Goal: Information Seeking & Learning: Learn about a topic

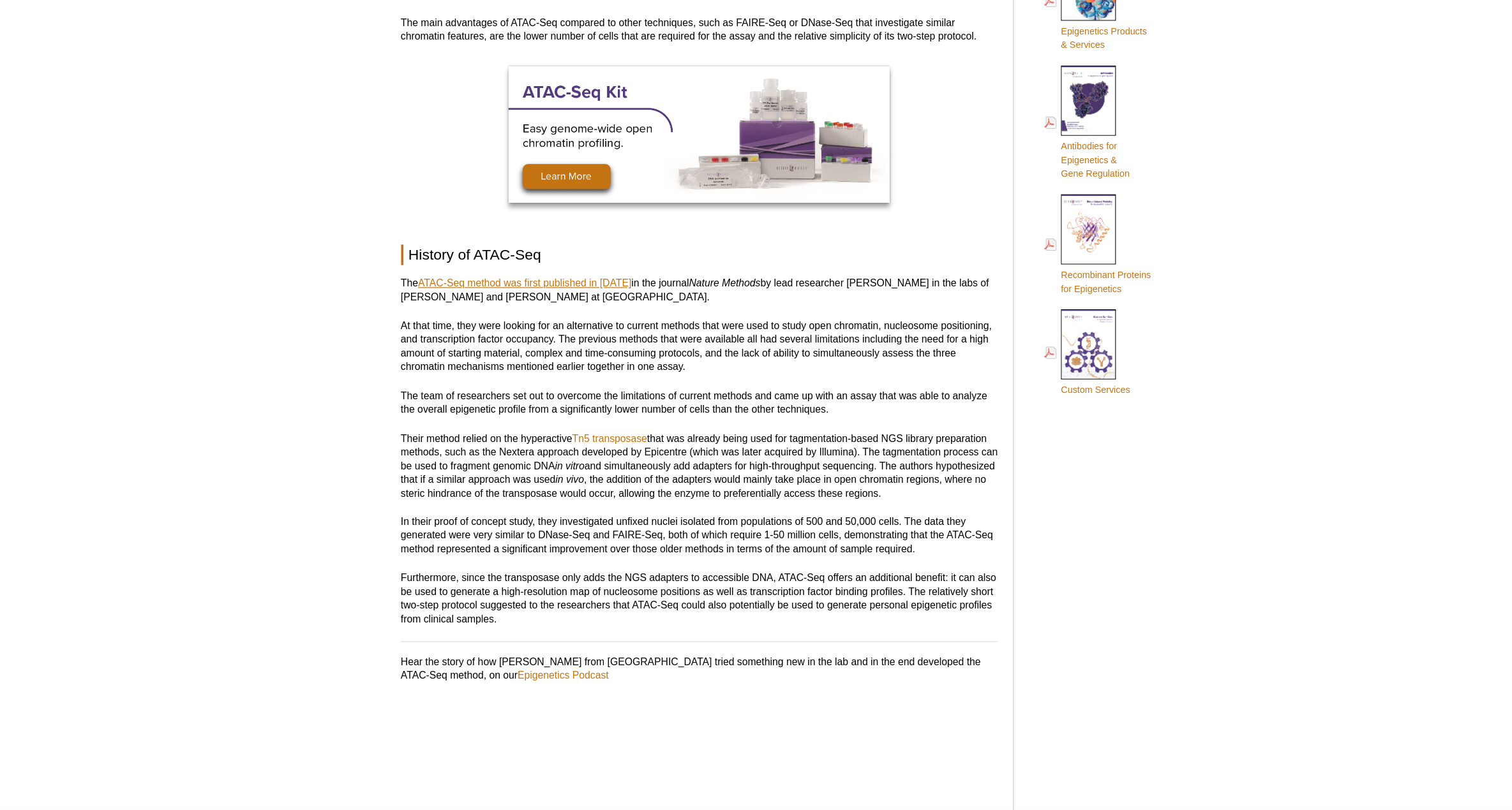
scroll to position [702, 0]
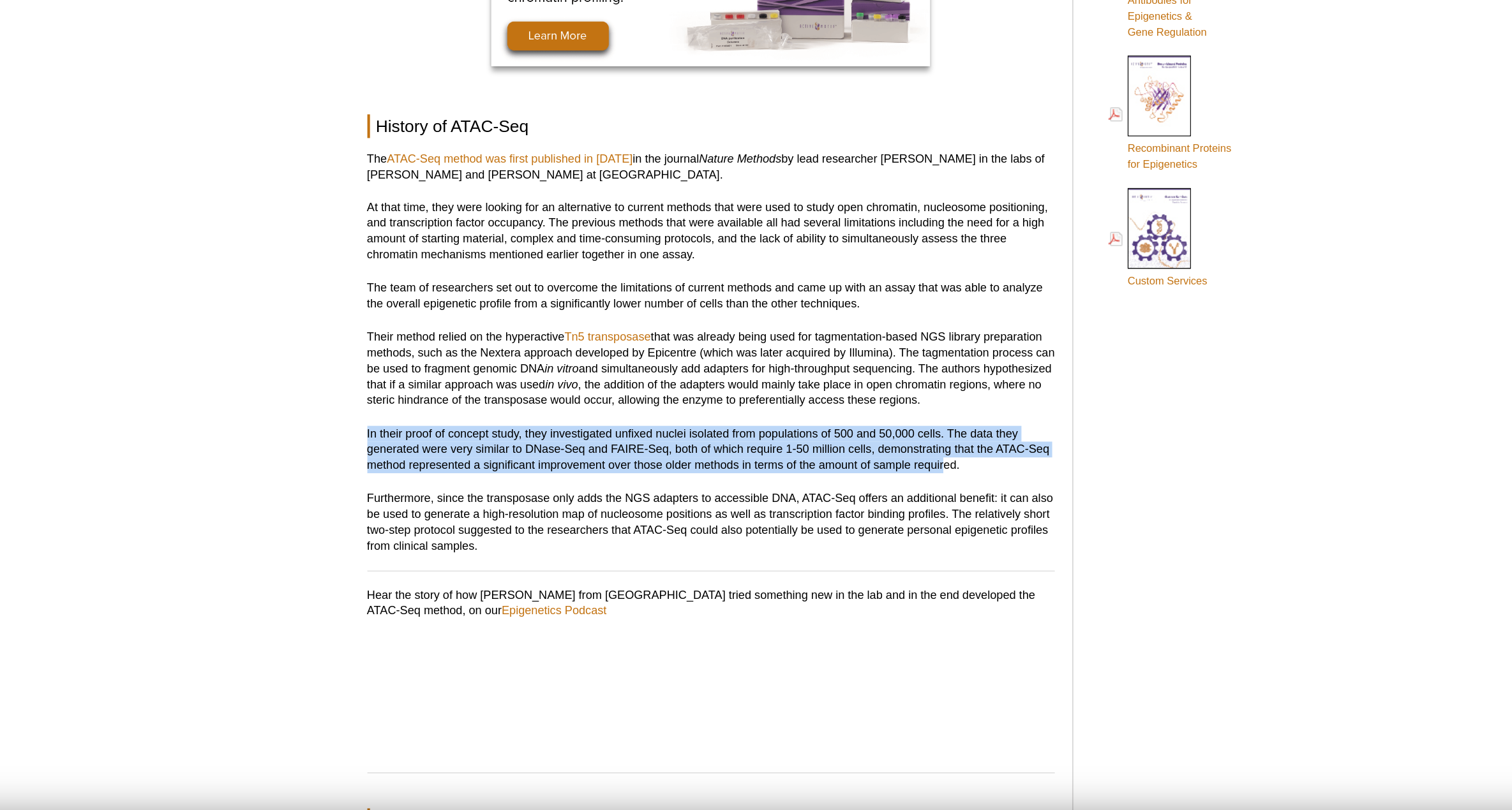
drag, startPoint x: 856, startPoint y: 497, endPoint x: 416, endPoint y: 479, distance: 440.4
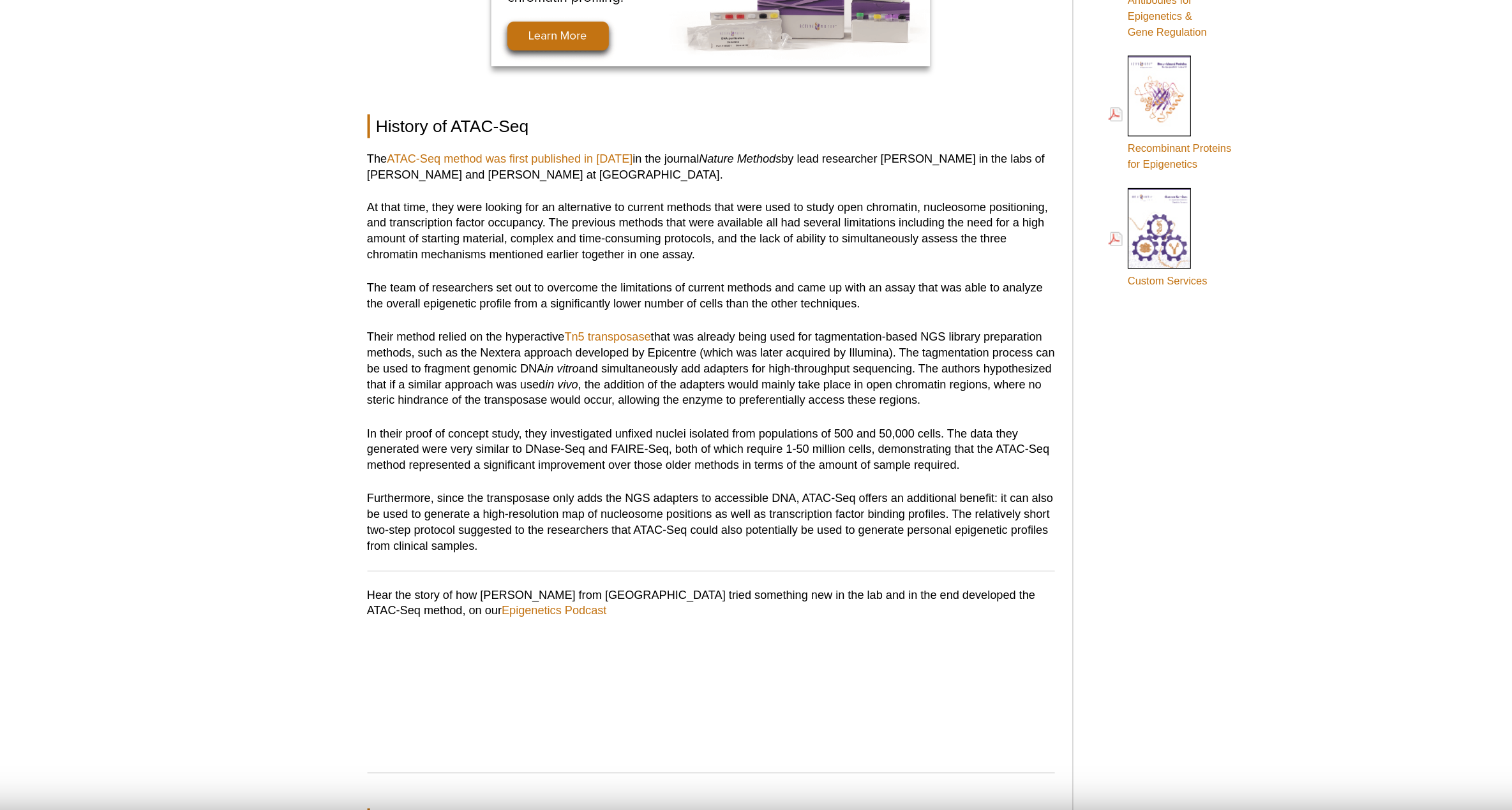
click at [877, 502] on p "In their proof of concept study, they investigated unfixed nuclei isolated from…" at bounding box center [686, 492] width 500 height 35
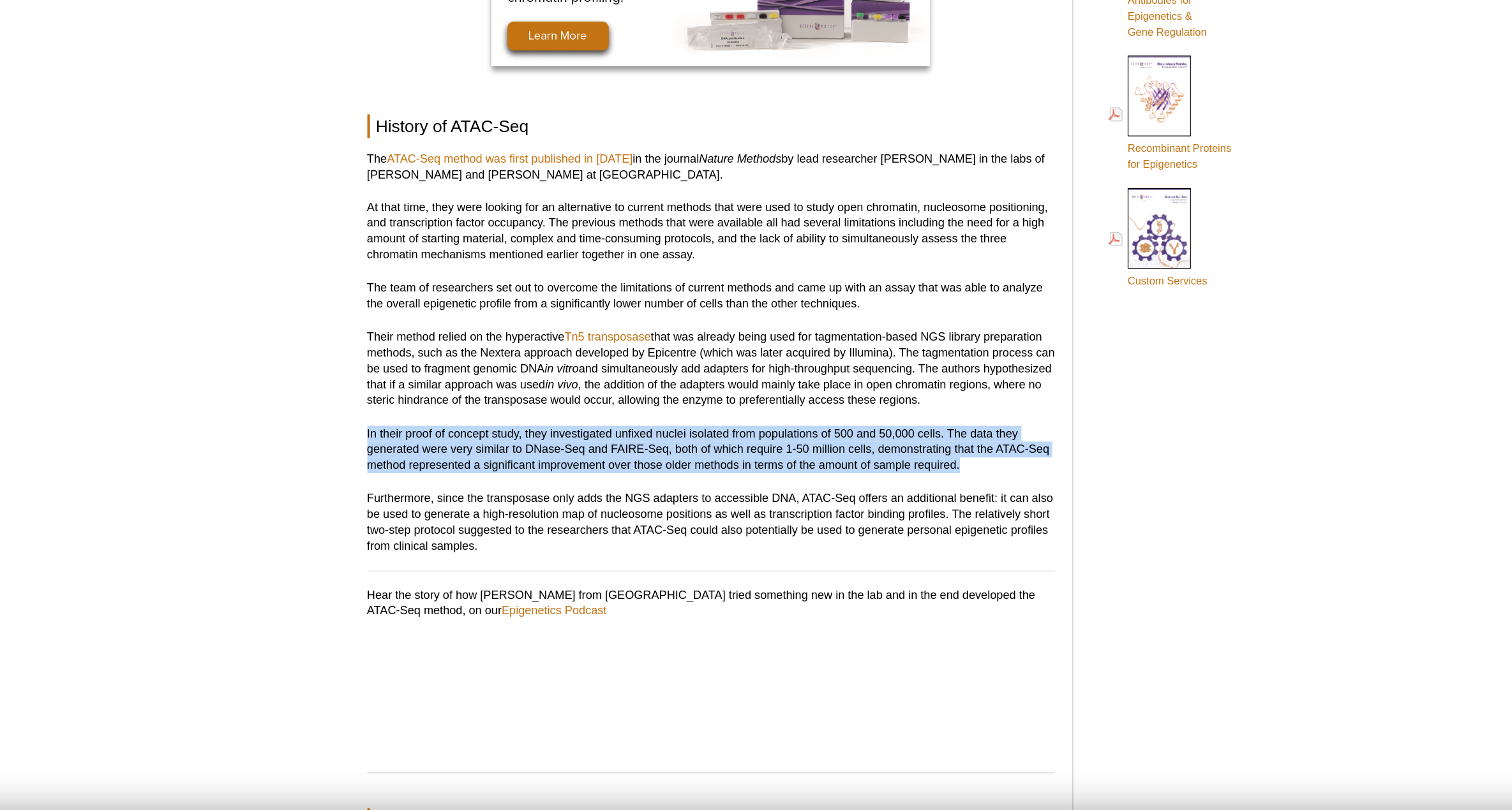
drag, startPoint x: 868, startPoint y: 501, endPoint x: 432, endPoint y: 470, distance: 437.1
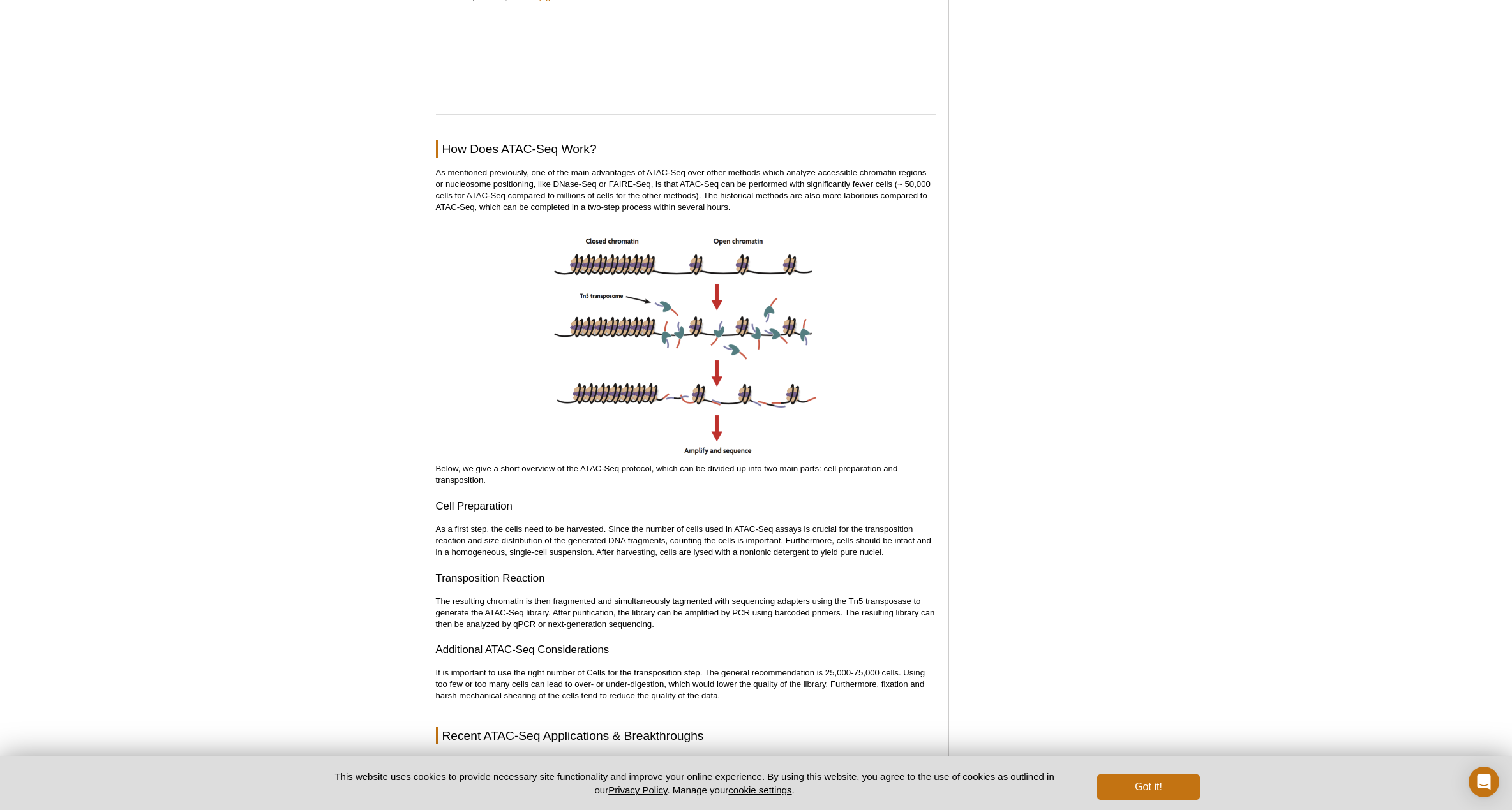
scroll to position [1330, 0]
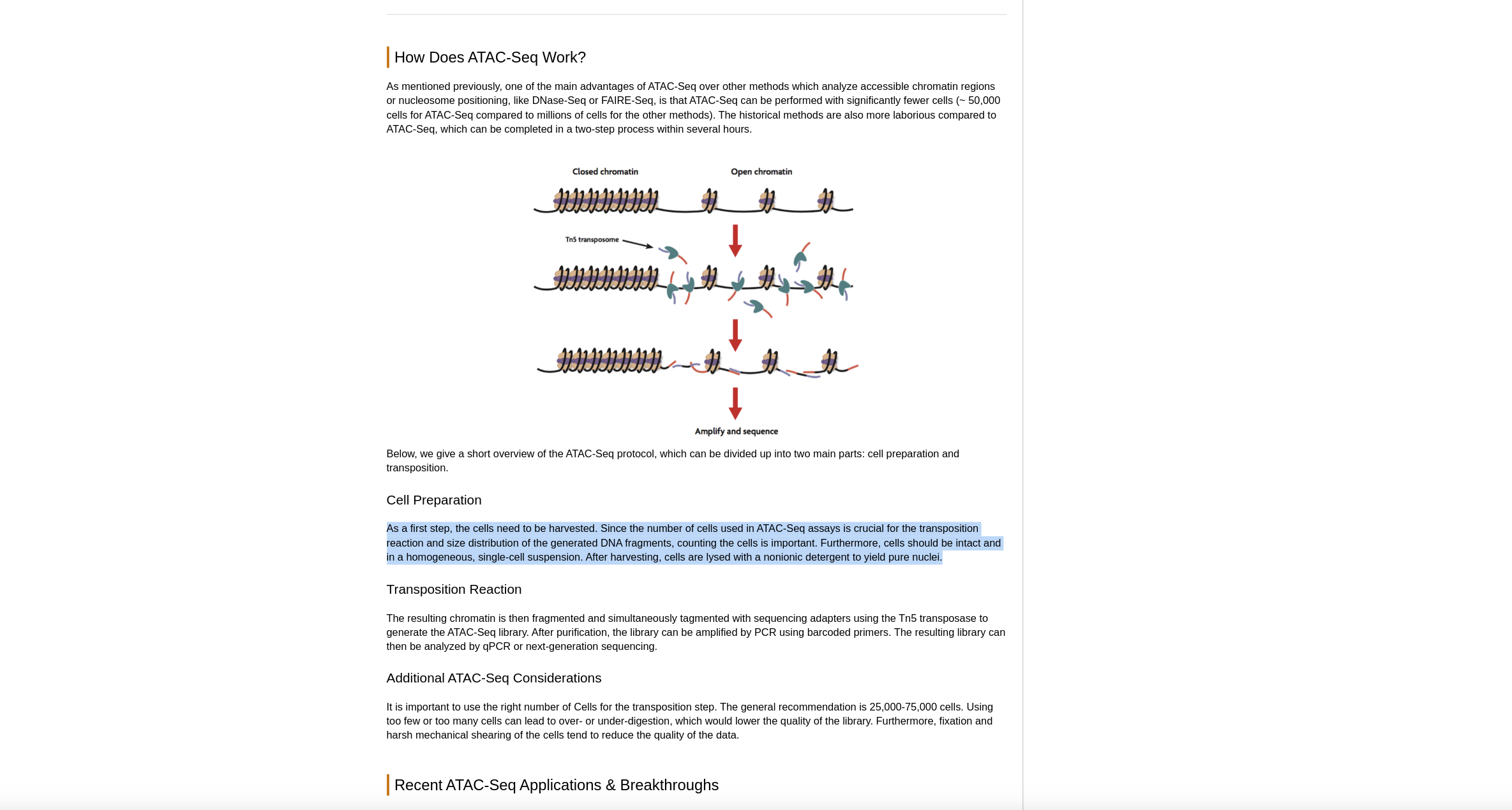
drag, startPoint x: 904, startPoint y: 534, endPoint x: 383, endPoint y: 500, distance: 522.1
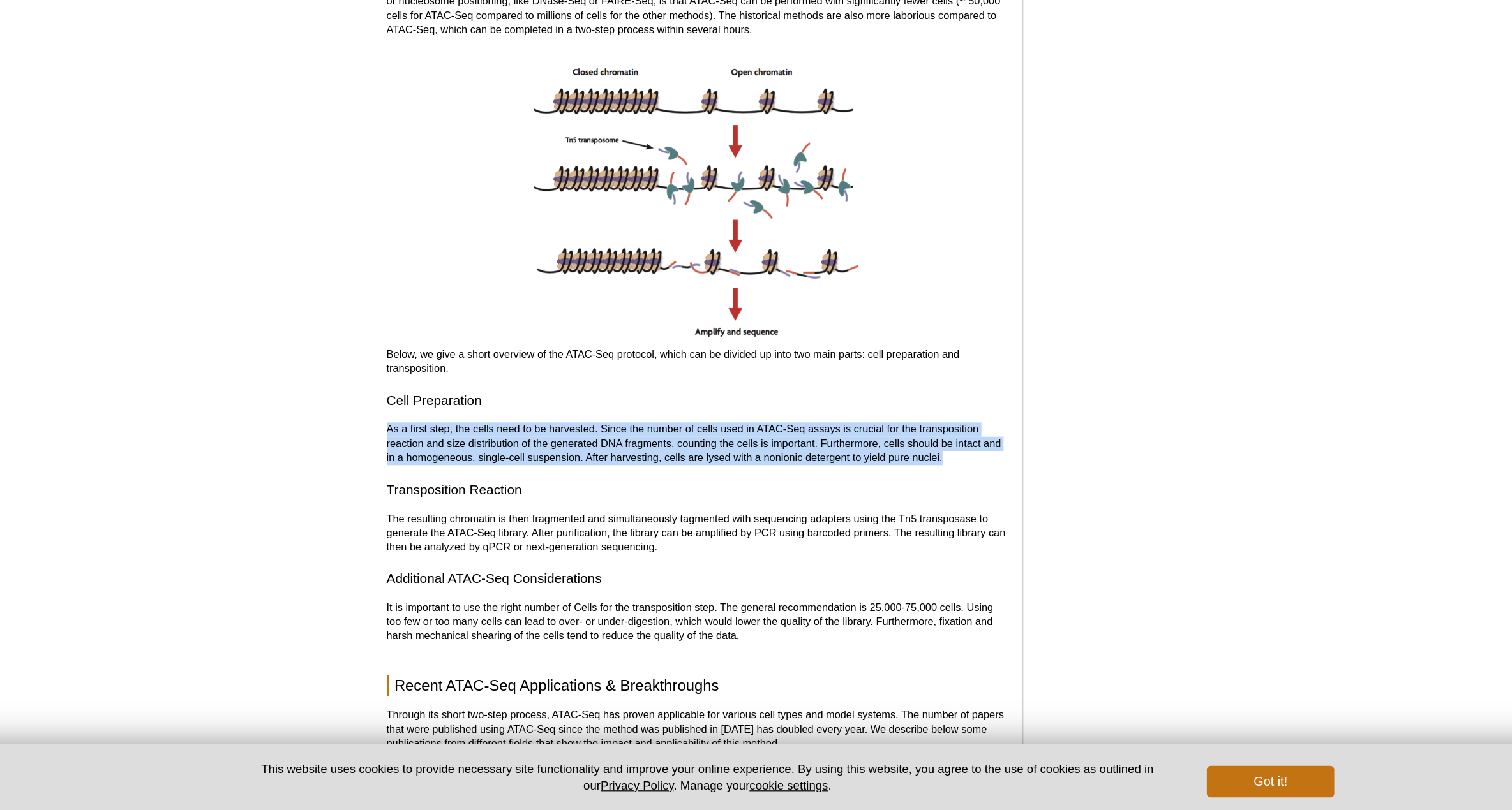
scroll to position [1352, 0]
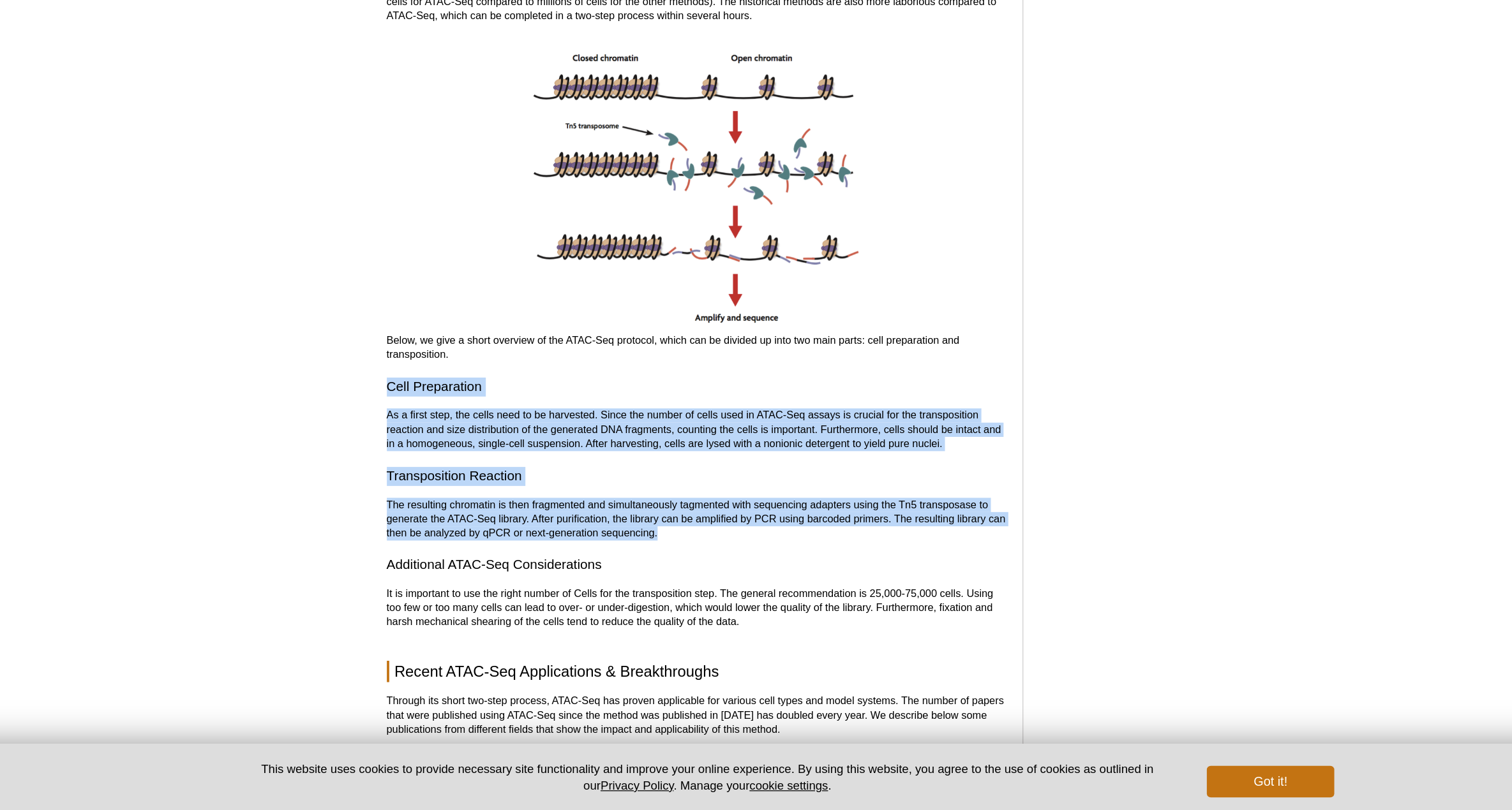
drag, startPoint x: 658, startPoint y: 586, endPoint x: 424, endPoint y: 460, distance: 265.8
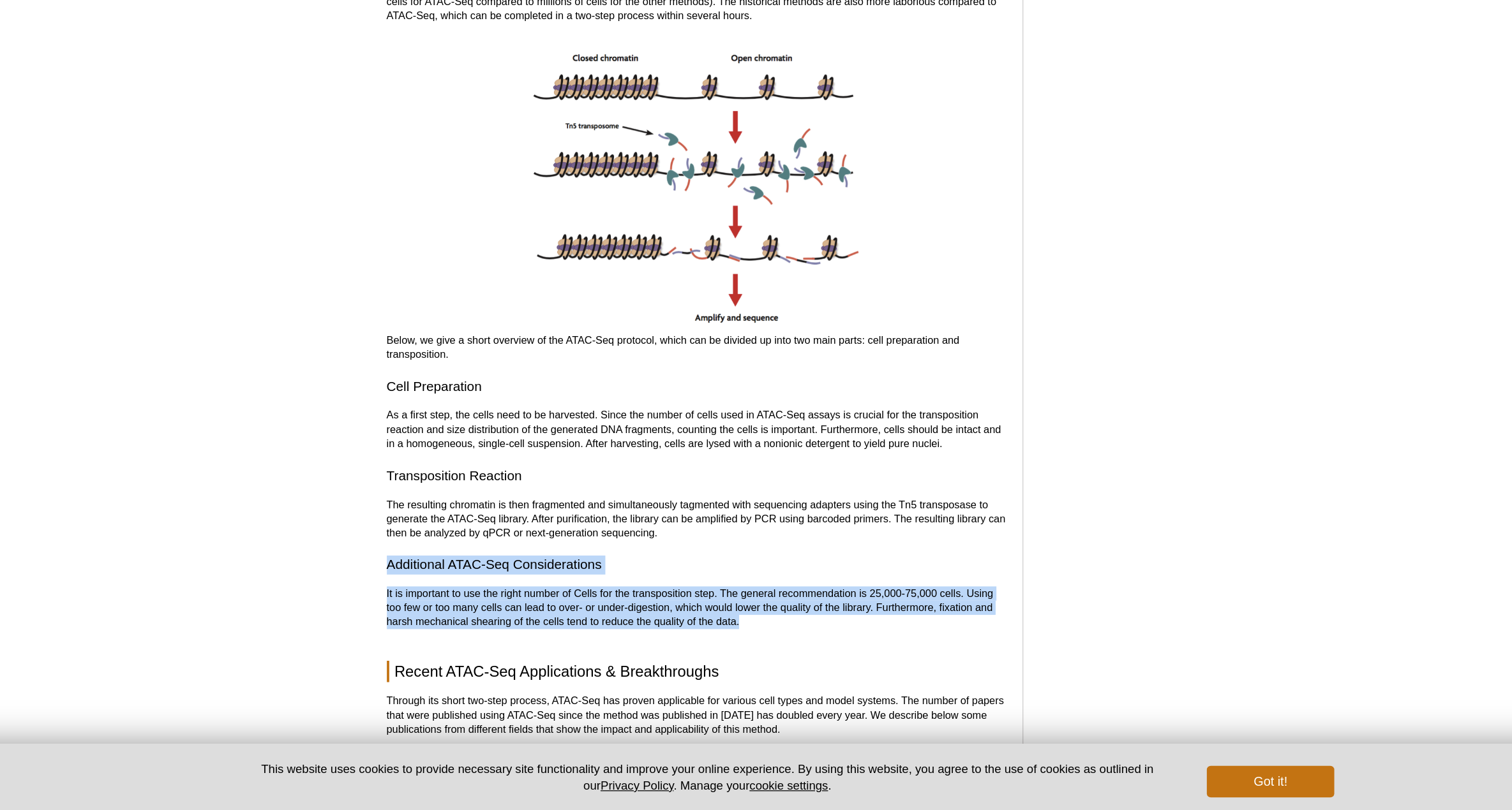
drag, startPoint x: 734, startPoint y: 655, endPoint x: 415, endPoint y: 608, distance: 322.4
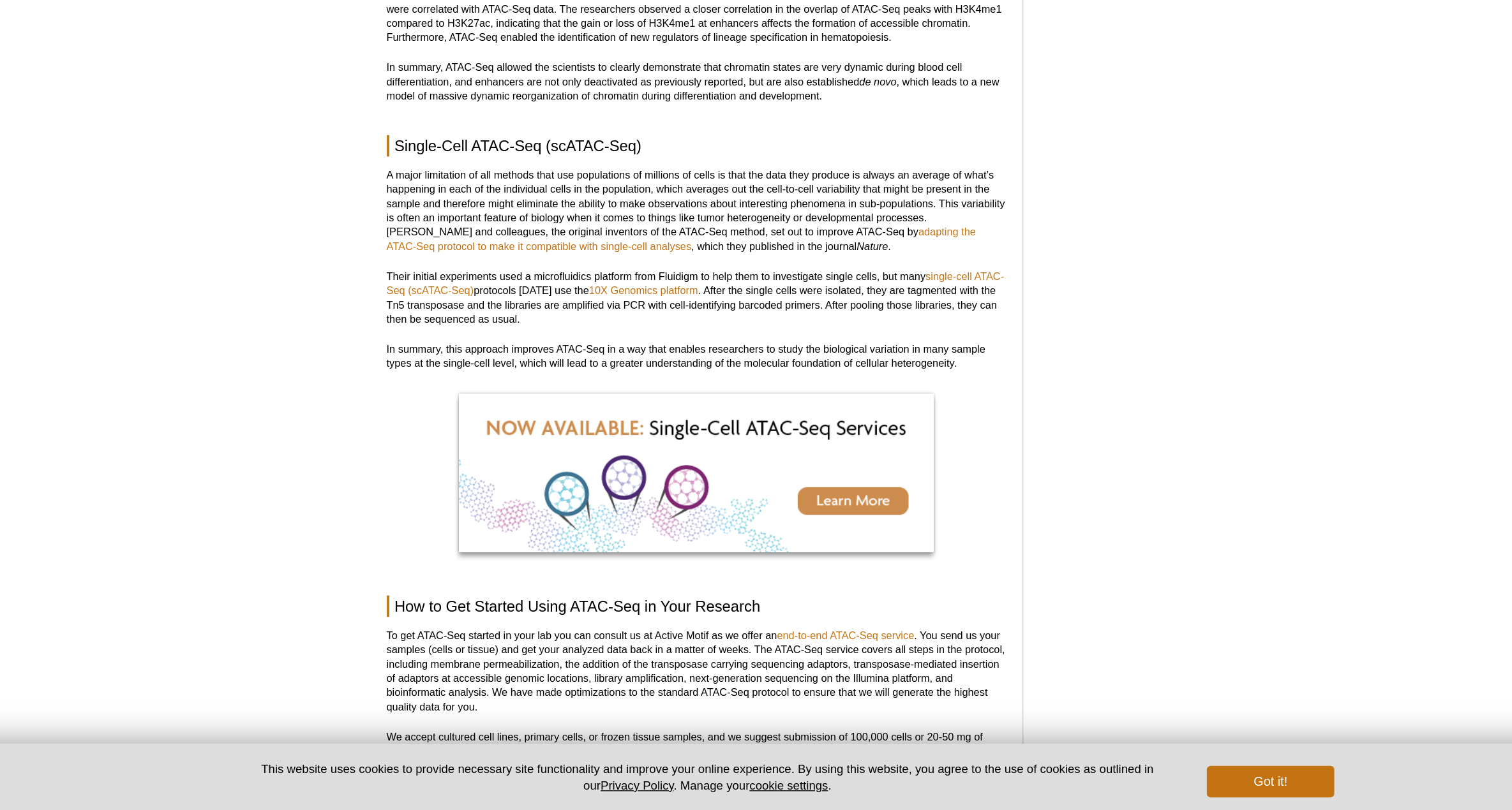
scroll to position [2789, 0]
